Goal: Task Accomplishment & Management: Manage account settings

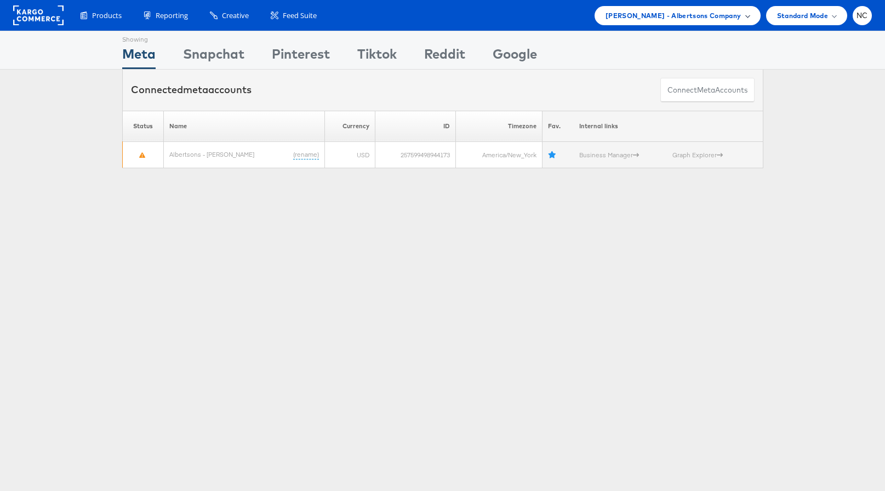
click at [740, 13] on span "[PERSON_NAME] - Albertsons Company" at bounding box center [674, 16] width 136 height 12
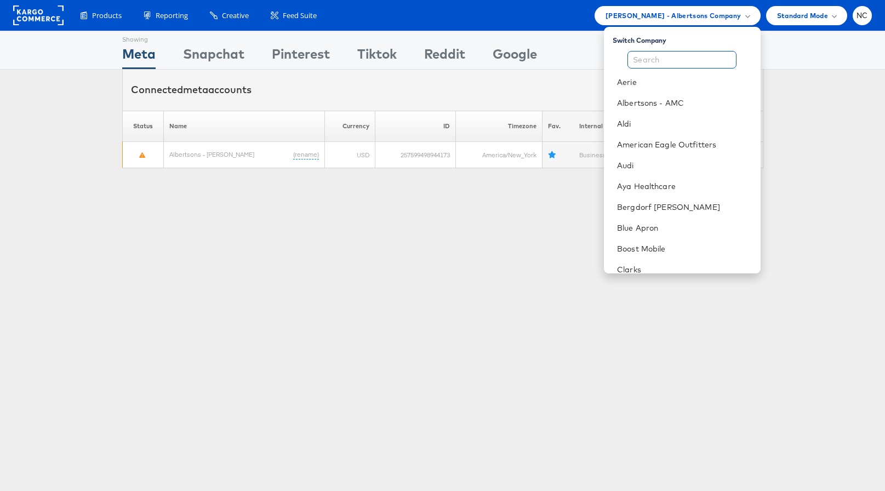
click at [695, 56] on input "text" at bounding box center [682, 60] width 109 height 18
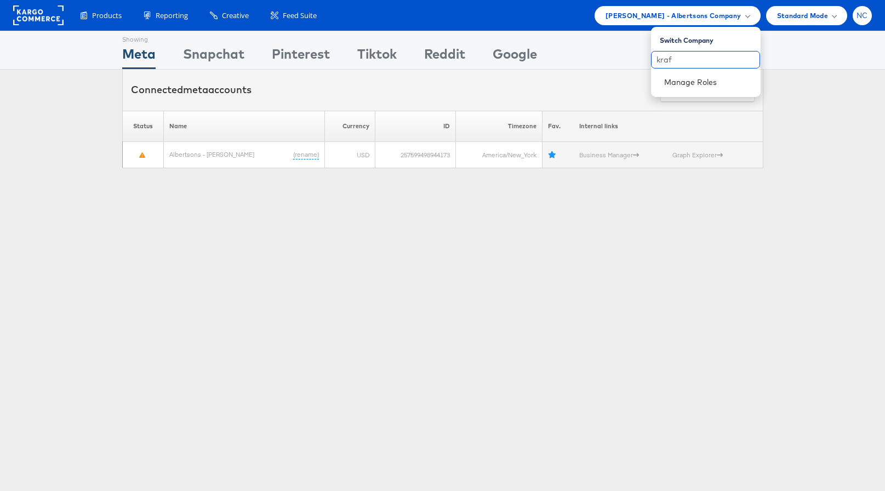
type input "kraf"
click at [864, 19] on span "NC" at bounding box center [863, 15] width 12 height 7
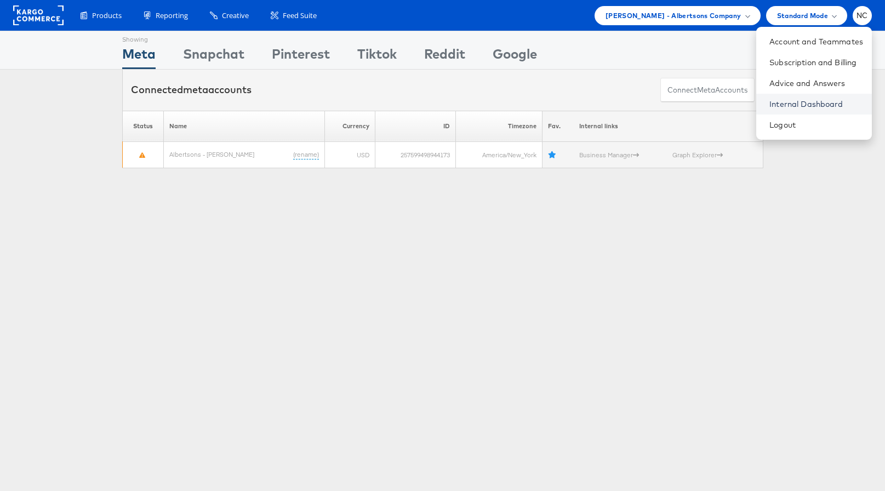
click at [805, 106] on link "Internal Dashboard" at bounding box center [817, 104] width 94 height 11
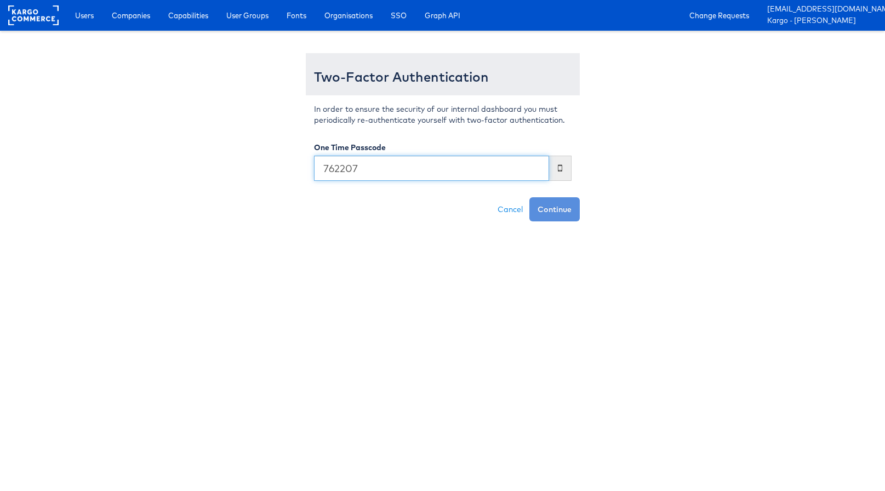
type input "762207"
click at [530, 197] on button "Continue" at bounding box center [555, 209] width 50 height 24
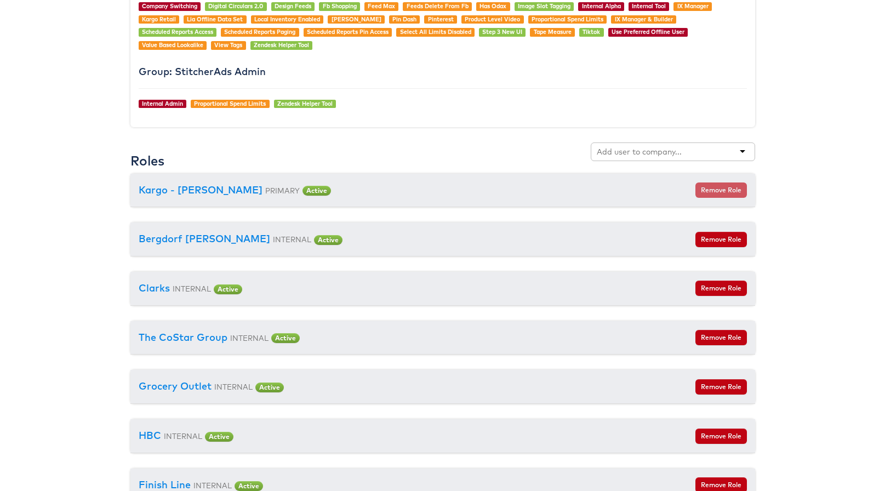
scroll to position [1071, 0]
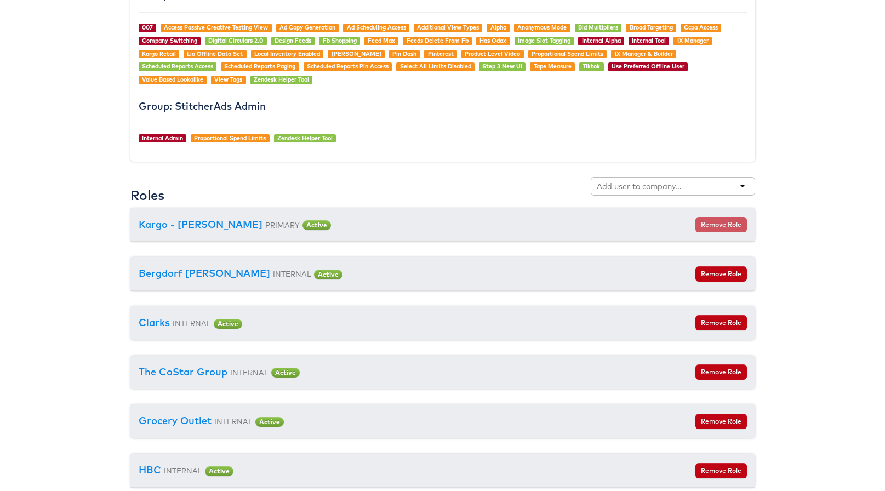
click at [650, 184] on input "text" at bounding box center [640, 186] width 87 height 11
type input "kraft"
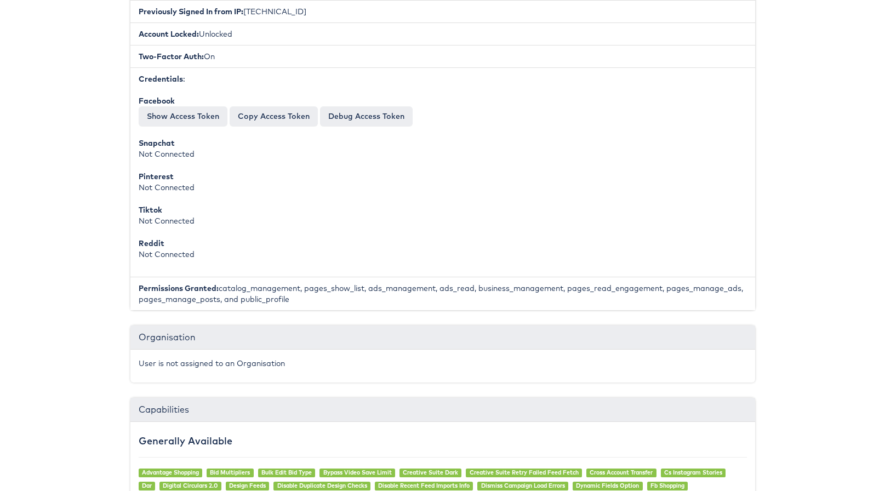
scroll to position [0, 0]
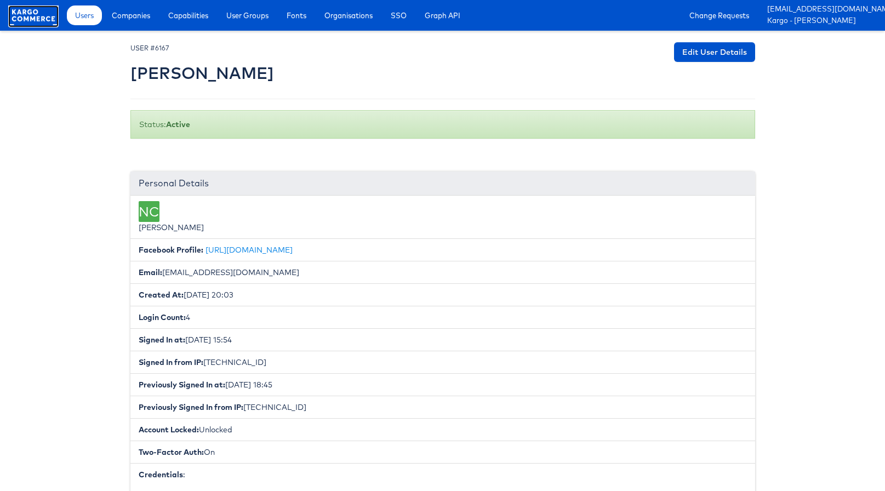
click at [39, 16] on rect at bounding box center [33, 15] width 50 height 20
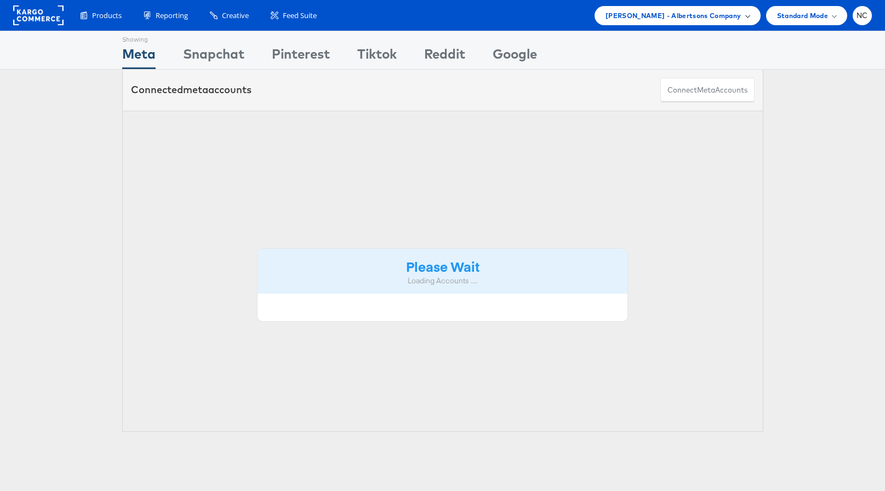
click at [719, 16] on span "[PERSON_NAME] - Albertsons Company" at bounding box center [674, 16] width 136 height 12
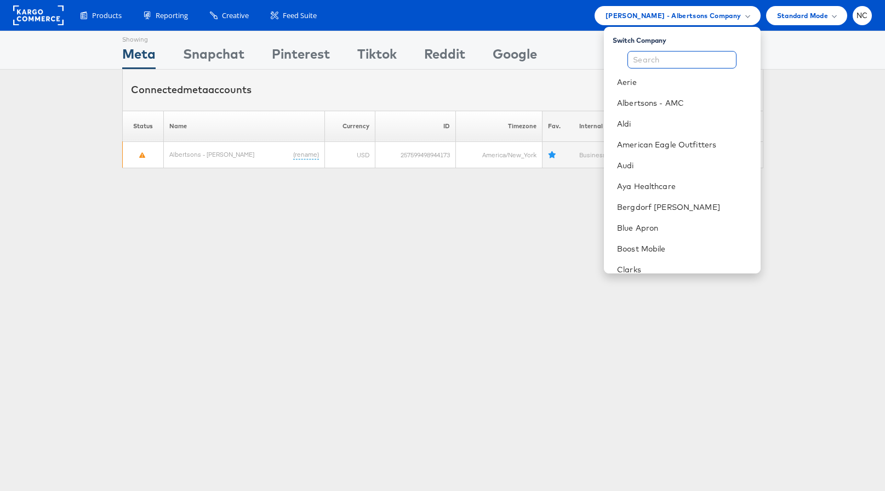
click at [674, 63] on input "text" at bounding box center [682, 60] width 109 height 18
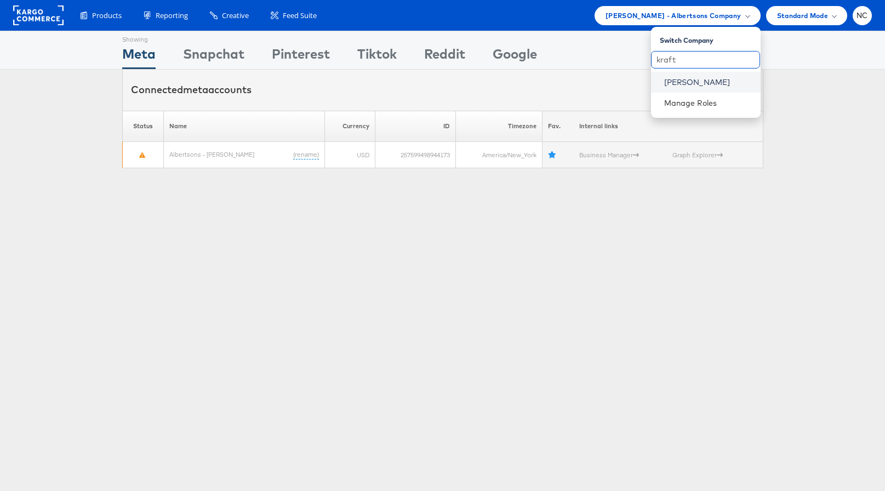
type input "kraft"
click at [680, 82] on link "Kraft Heinz" at bounding box center [709, 82] width 88 height 11
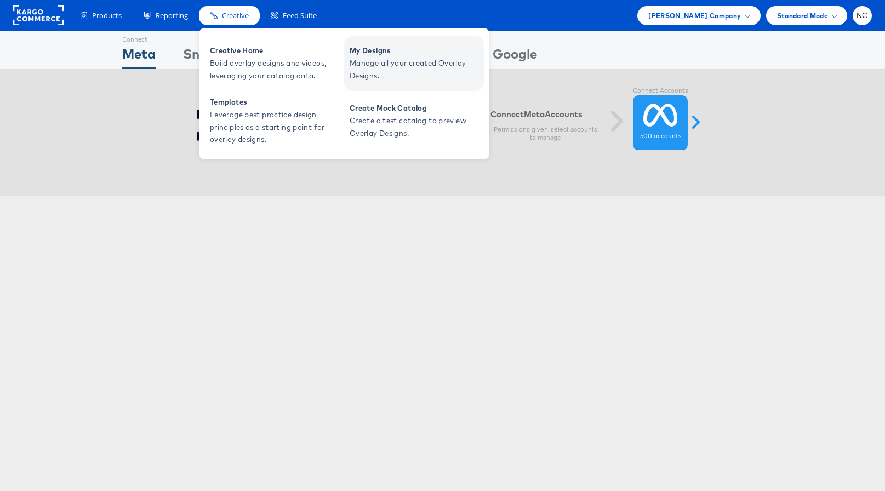
click at [373, 61] on span "Manage all your created Overlay Designs." at bounding box center [416, 69] width 132 height 25
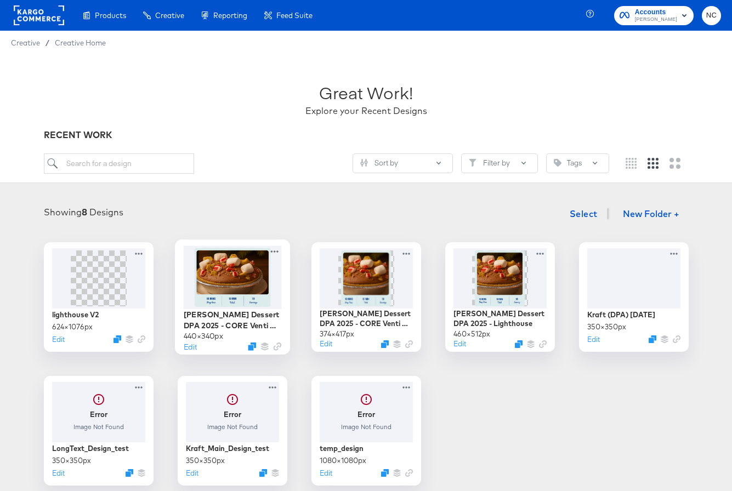
click at [241, 294] on img at bounding box center [232, 277] width 76 height 59
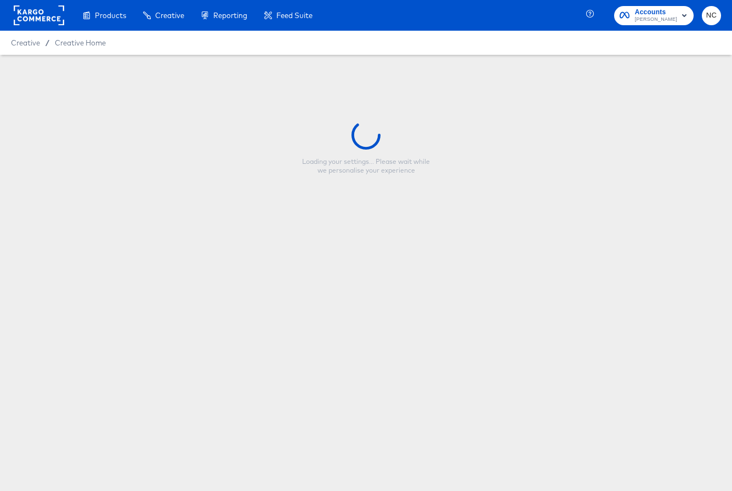
type input "[PERSON_NAME] Dessert DPA 2025 - CORE Venti Desktop"
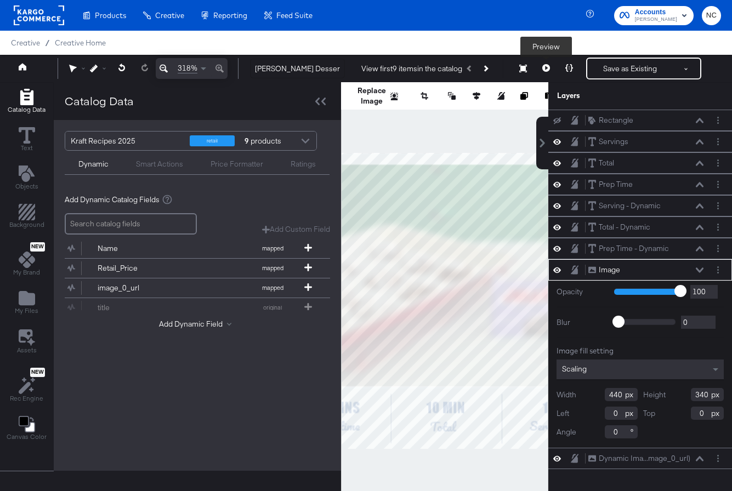
click at [546, 68] on icon at bounding box center [546, 68] width 8 height 8
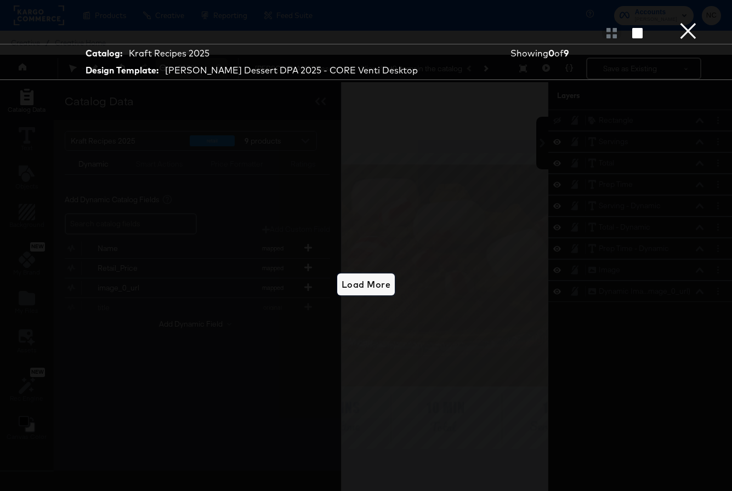
click at [379, 288] on span "Load More" at bounding box center [366, 284] width 49 height 15
click at [692, 22] on button "×" at bounding box center [688, 11] width 22 height 22
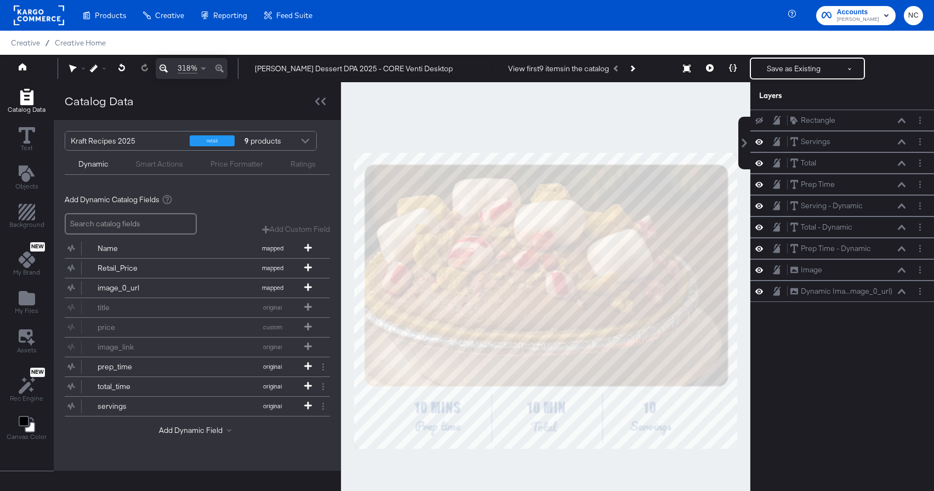
click at [319, 92] on div "Catalog Data" at bounding box center [197, 101] width 287 height 38
click at [321, 101] on icon at bounding box center [323, 102] width 4 height 8
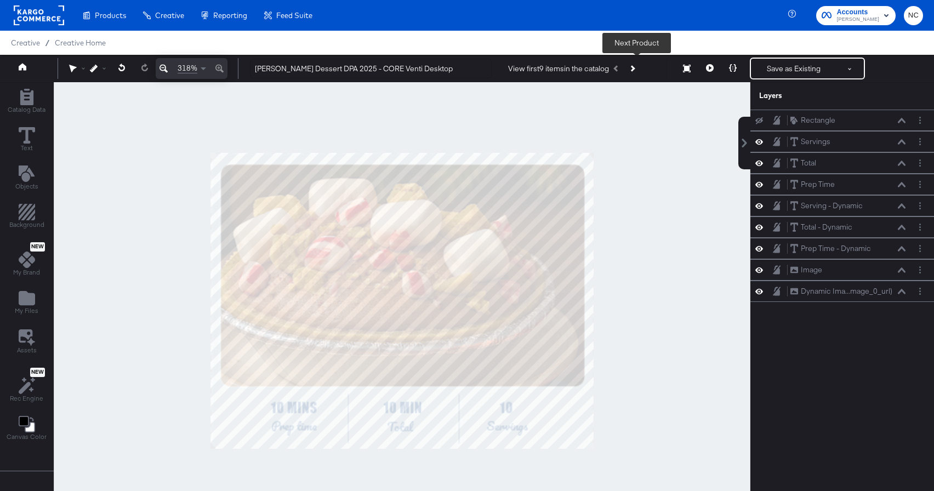
click at [638, 70] on button "Next Product" at bounding box center [631, 69] width 15 height 20
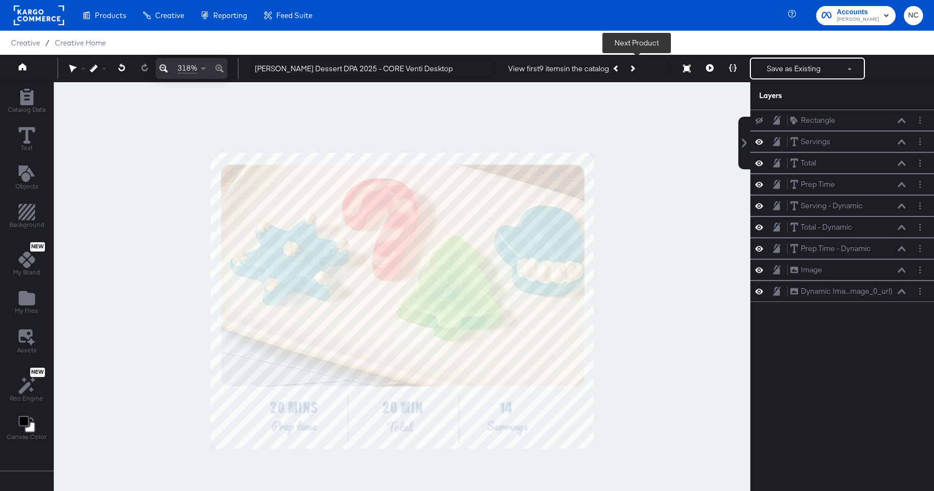
click at [639, 70] on button "Next Product" at bounding box center [631, 69] width 15 height 20
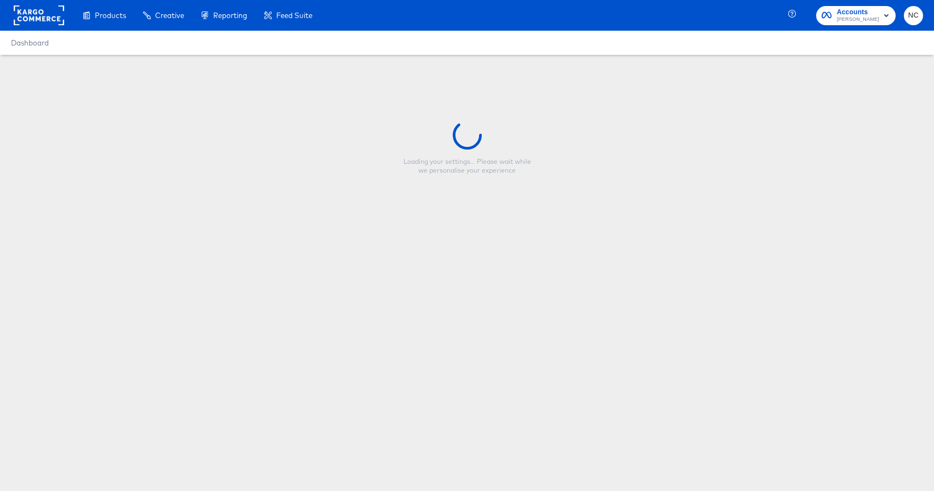
type input "[PERSON_NAME] Dessert DPA 2025 - CORE Venti Mobile"
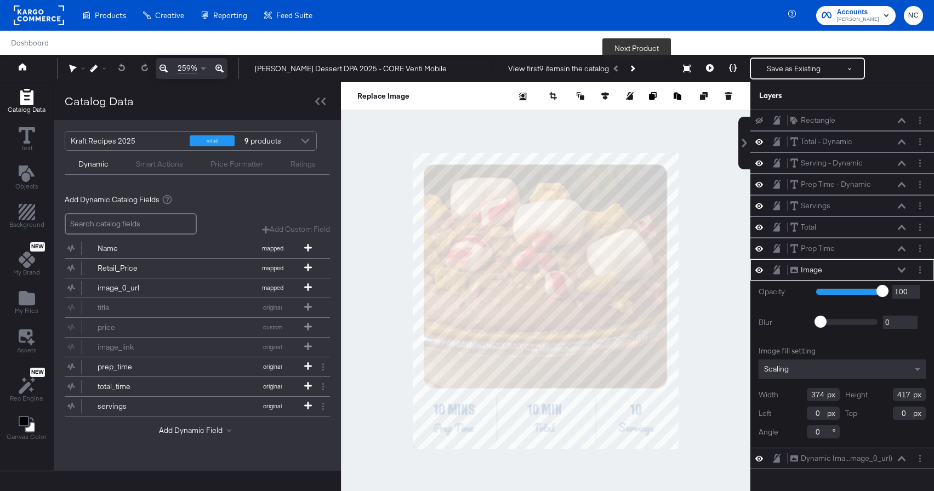
click at [640, 70] on button "Next Product" at bounding box center [631, 69] width 15 height 20
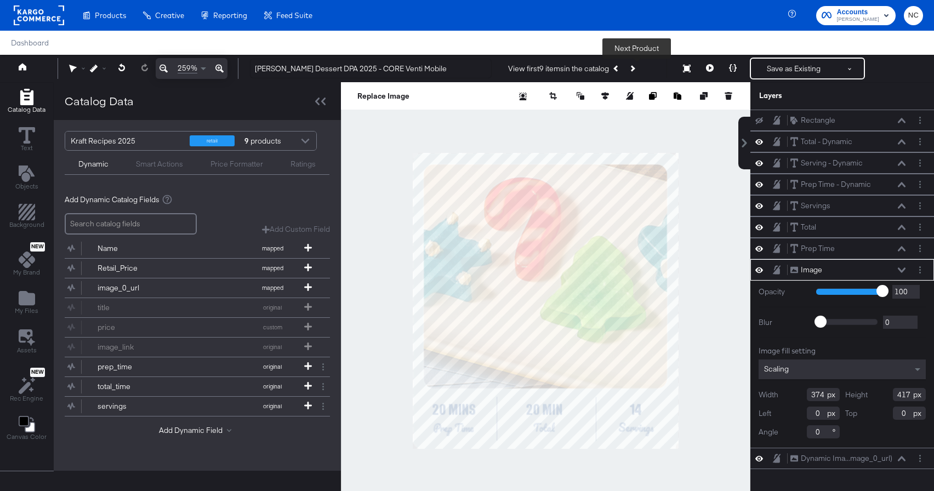
click at [640, 70] on button "Next Product" at bounding box center [631, 69] width 15 height 20
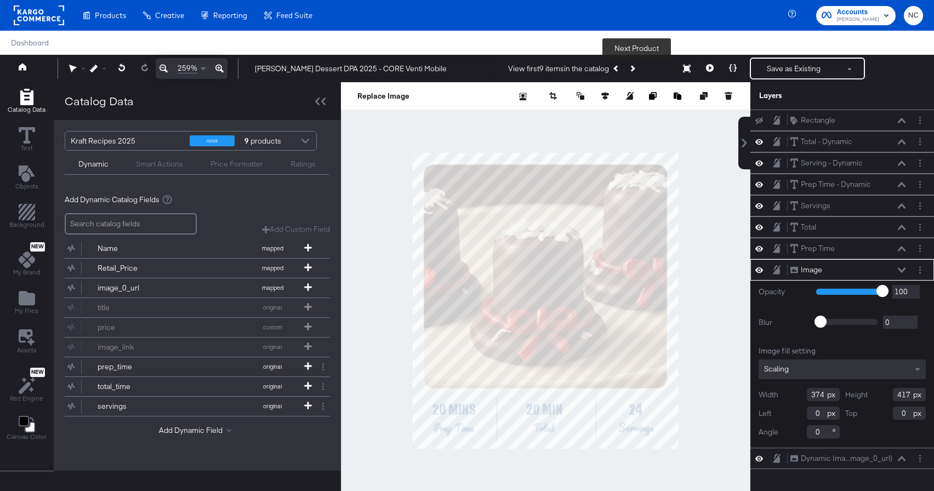
click at [640, 70] on button "Next Product" at bounding box center [631, 69] width 15 height 20
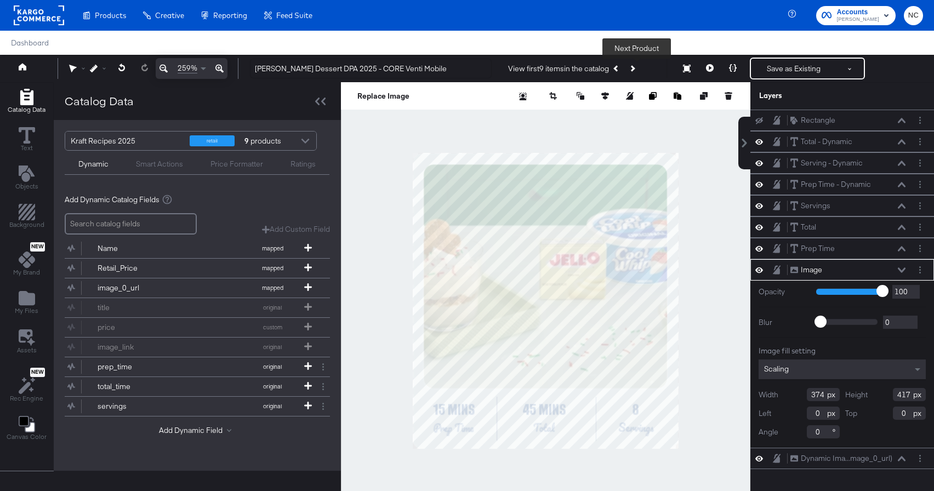
click at [640, 70] on button "Next Product" at bounding box center [631, 69] width 15 height 20
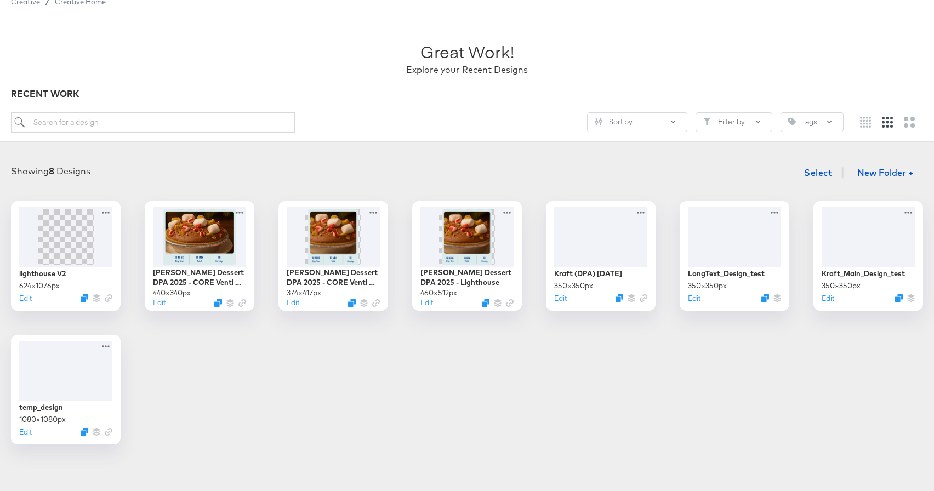
scroll to position [48, 0]
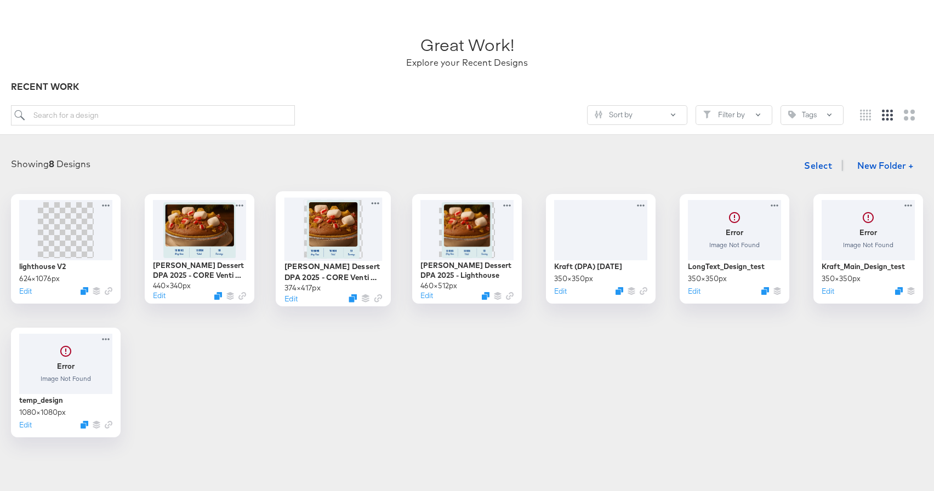
click at [323, 233] on img at bounding box center [333, 229] width 53 height 59
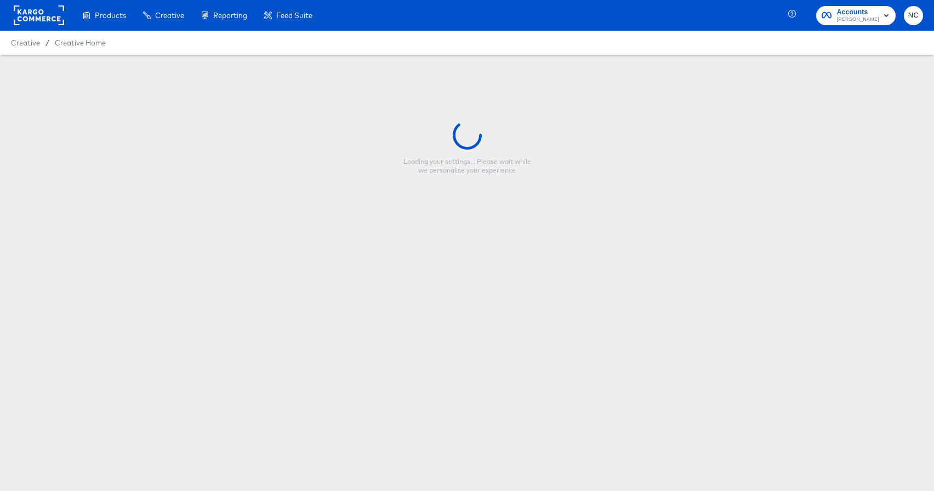
type input "[PERSON_NAME] Dessert DPA 2025 - CORE Venti Mobile"
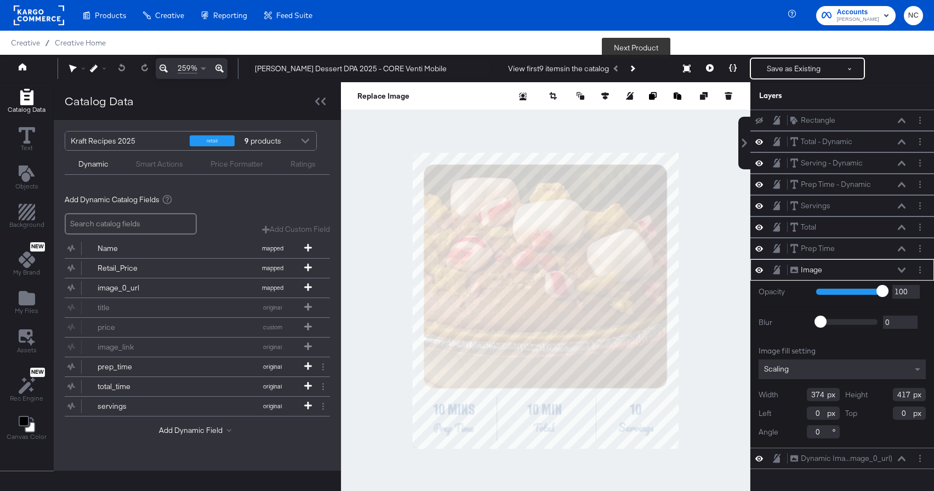
click at [639, 68] on button "Next Product" at bounding box center [631, 69] width 15 height 20
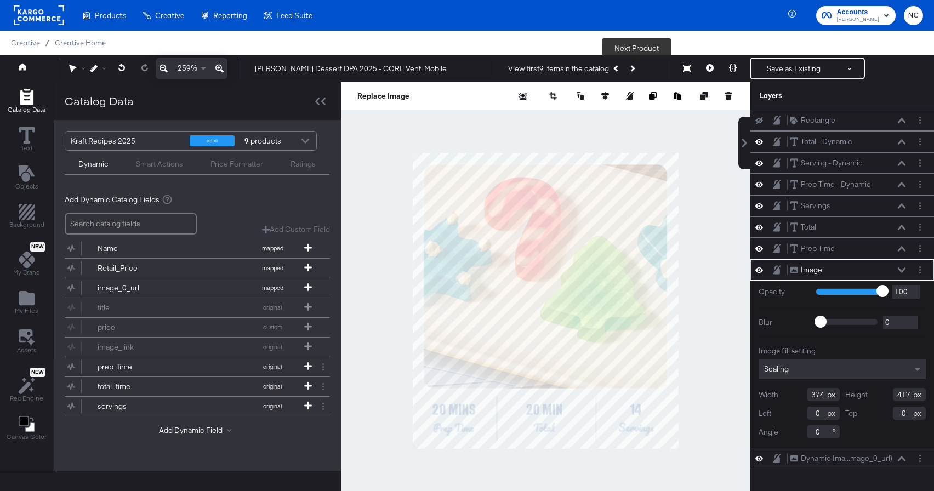
click at [639, 68] on button "Next Product" at bounding box center [631, 69] width 15 height 20
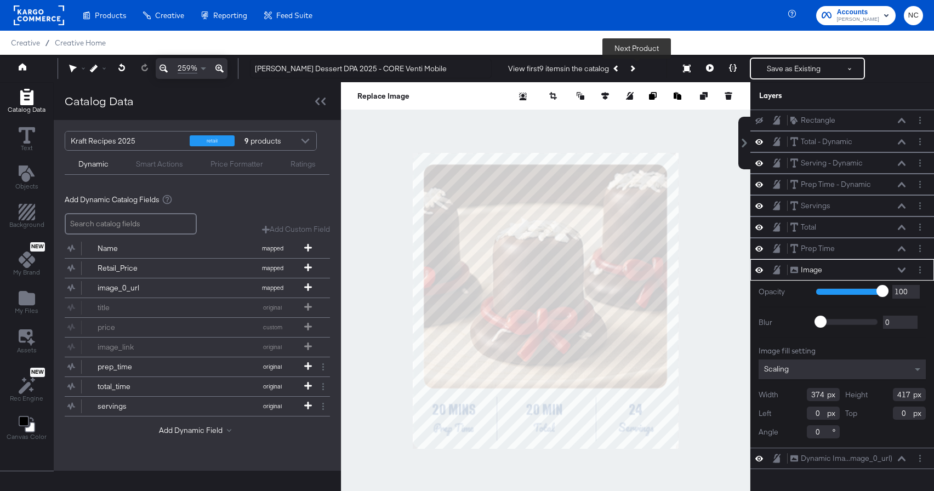
click at [639, 68] on button "Next Product" at bounding box center [631, 69] width 15 height 20
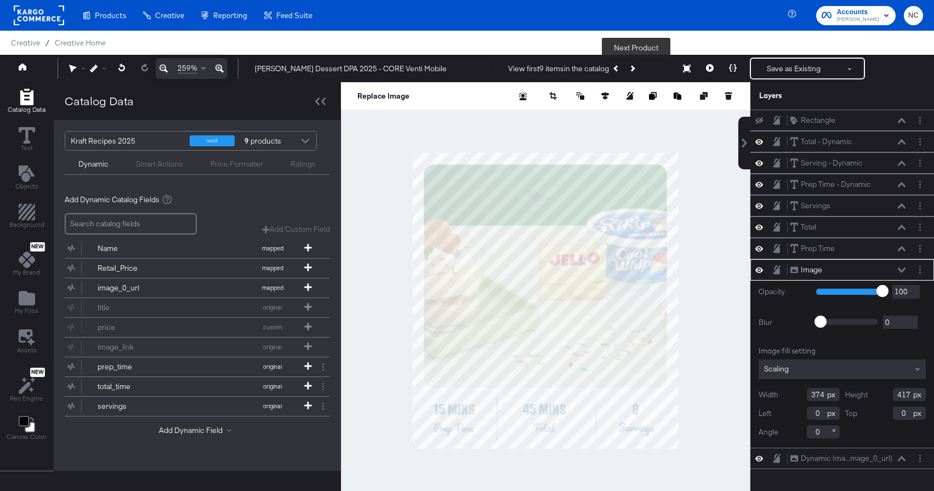
click at [635, 69] on icon "Next Product" at bounding box center [632, 68] width 6 height 6
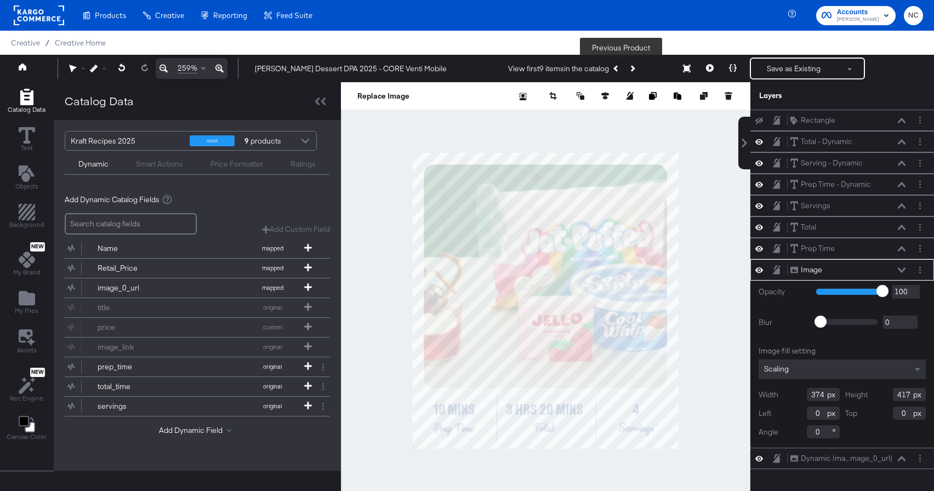
click at [620, 69] on icon "Previous Product" at bounding box center [617, 68] width 6 height 6
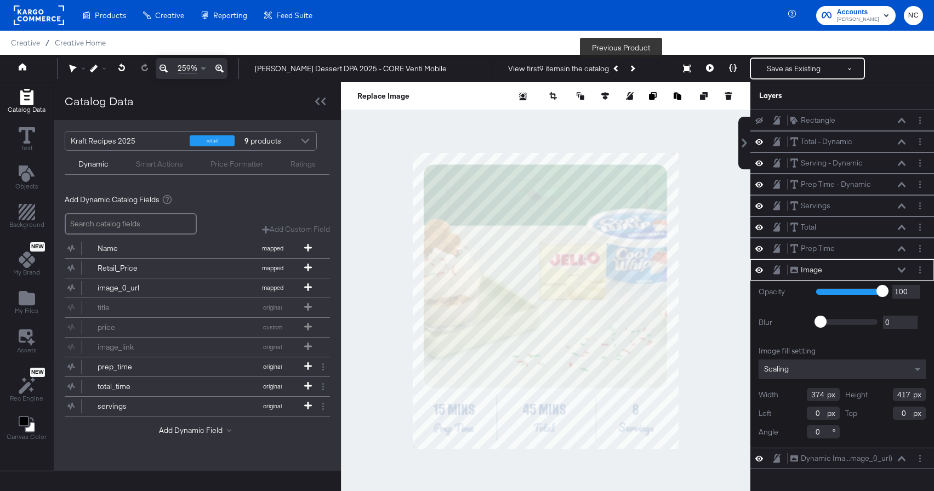
click at [638, 71] on button "Next Product" at bounding box center [631, 69] width 15 height 20
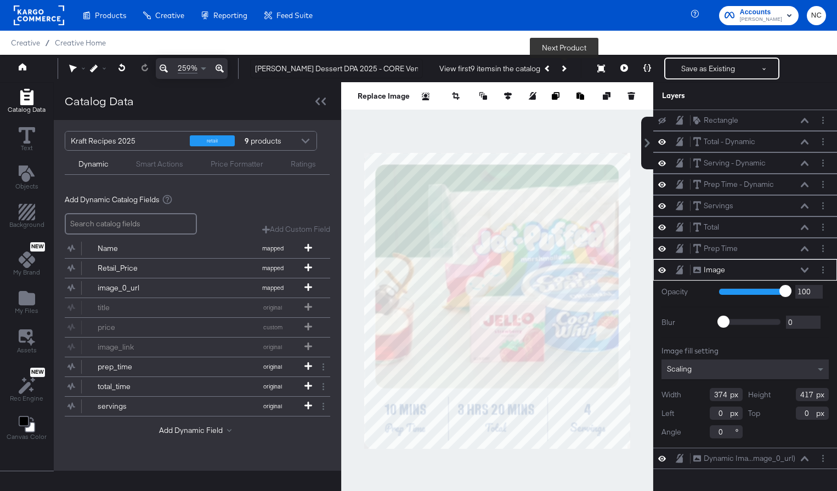
click at [564, 72] on button "Next Product" at bounding box center [562, 69] width 15 height 20
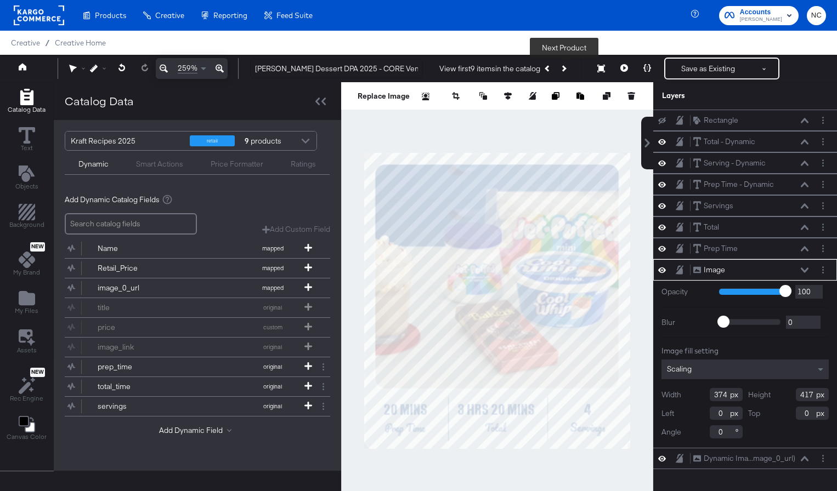
click at [565, 71] on button "Next Product" at bounding box center [562, 69] width 15 height 20
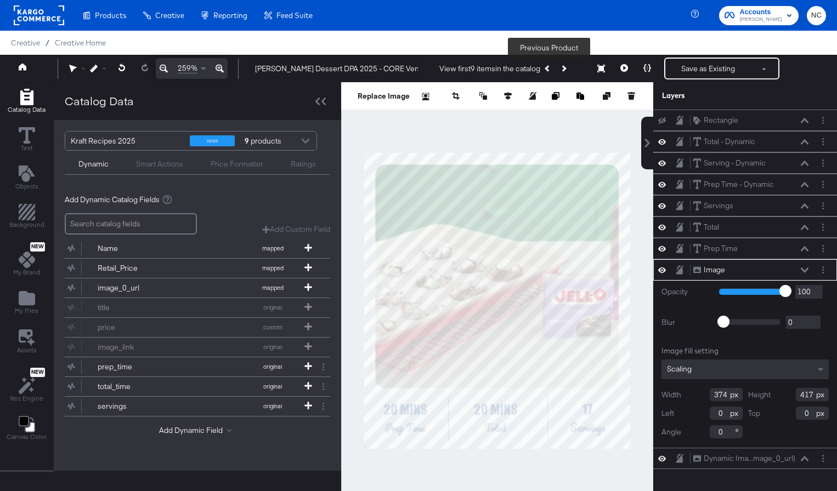
click at [550, 70] on button "Previous Product" at bounding box center [547, 69] width 15 height 20
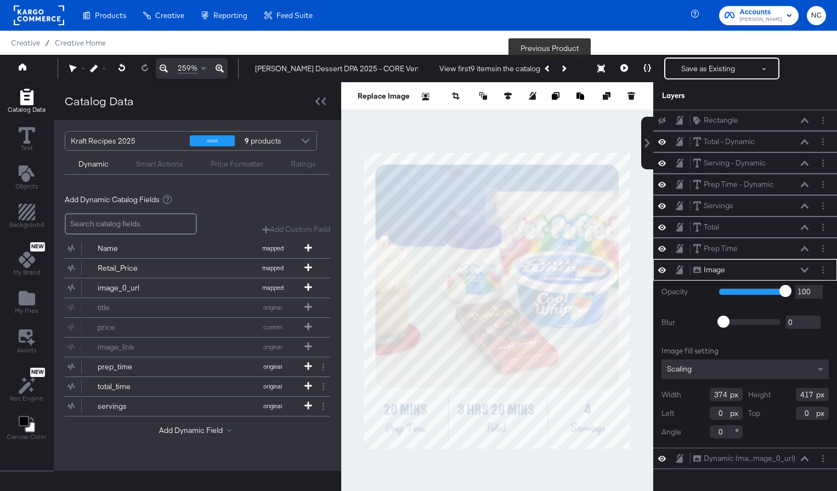
click at [550, 70] on button "Previous Product" at bounding box center [547, 69] width 15 height 20
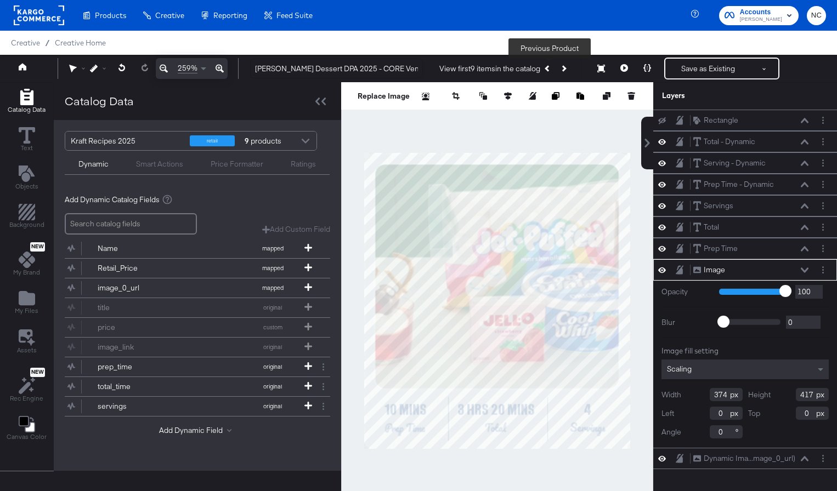
click at [550, 70] on button "Previous Product" at bounding box center [547, 69] width 15 height 20
